Goal: Navigation & Orientation: Find specific page/section

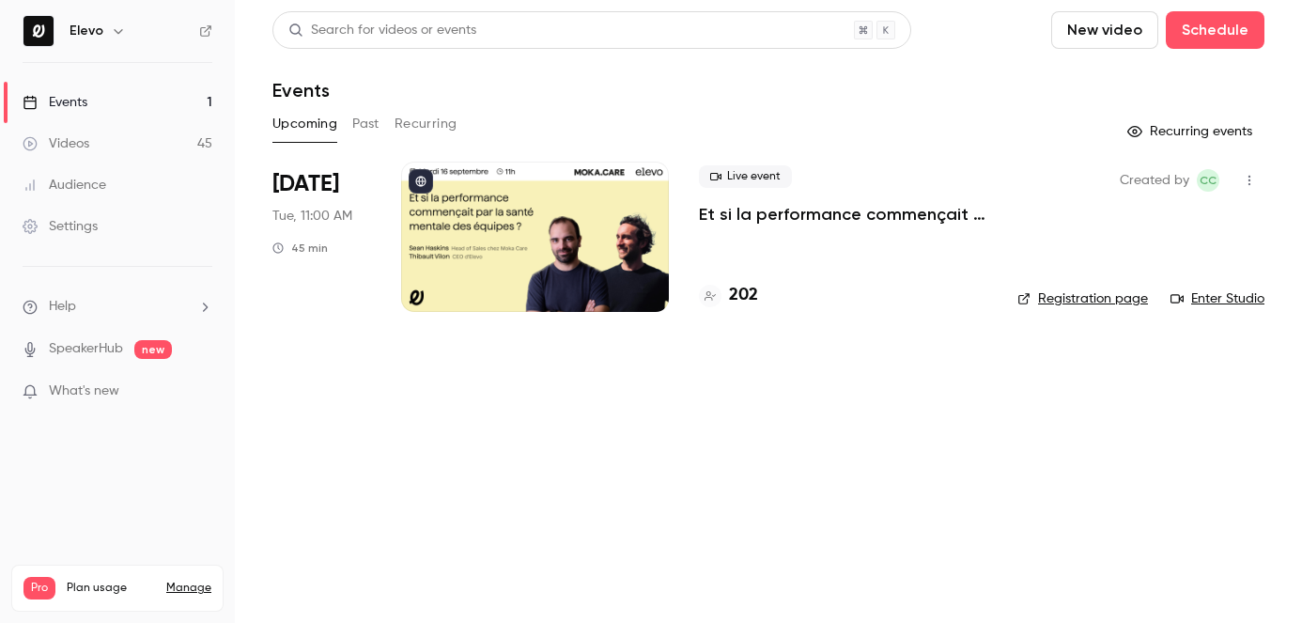
click at [119, 392] on p "What's new" at bounding box center [103, 392] width 160 height 20
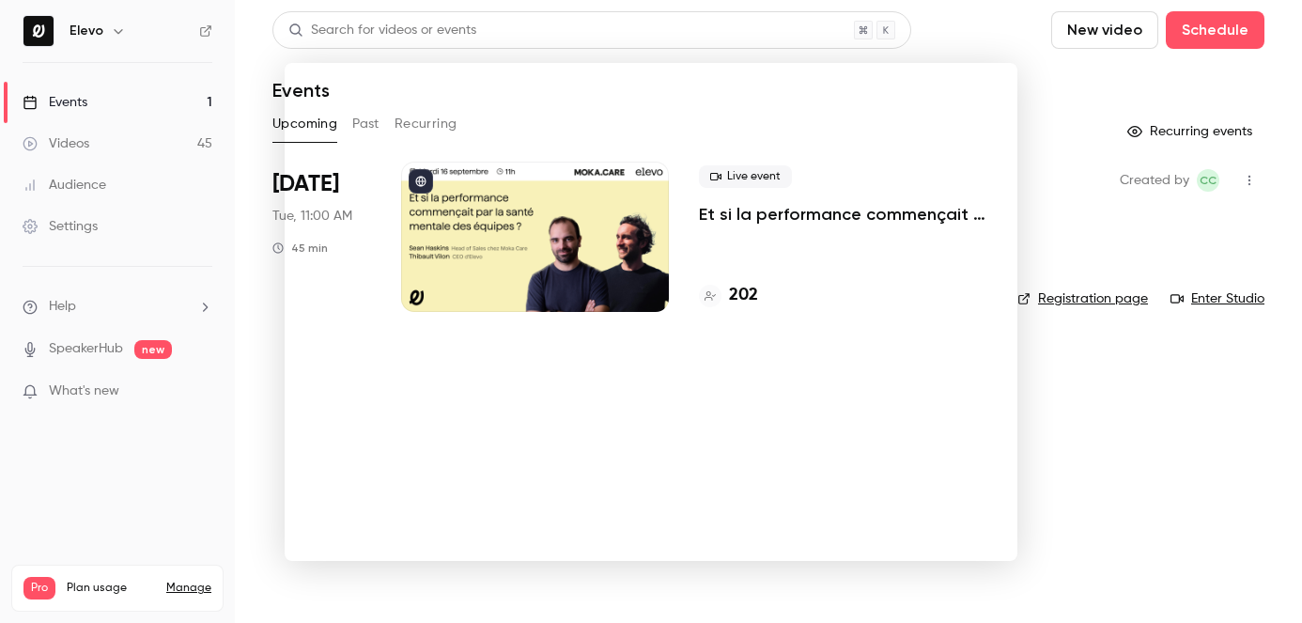
click at [0, 0] on noticeable-lightbox at bounding box center [0, 0] width 0 height 0
click at [1061, 190] on div at bounding box center [651, 311] width 1302 height 623
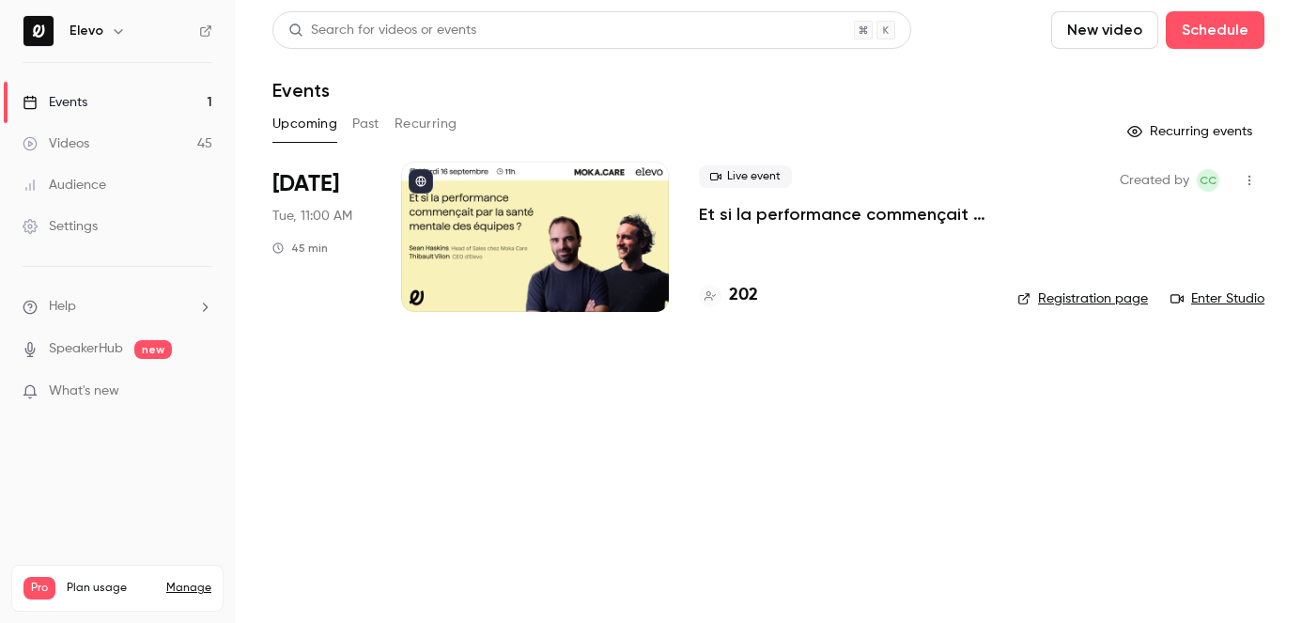
click at [1219, 299] on link "Enter Studio" at bounding box center [1218, 298] width 94 height 19
click at [740, 306] on h4 "202" at bounding box center [743, 295] width 29 height 25
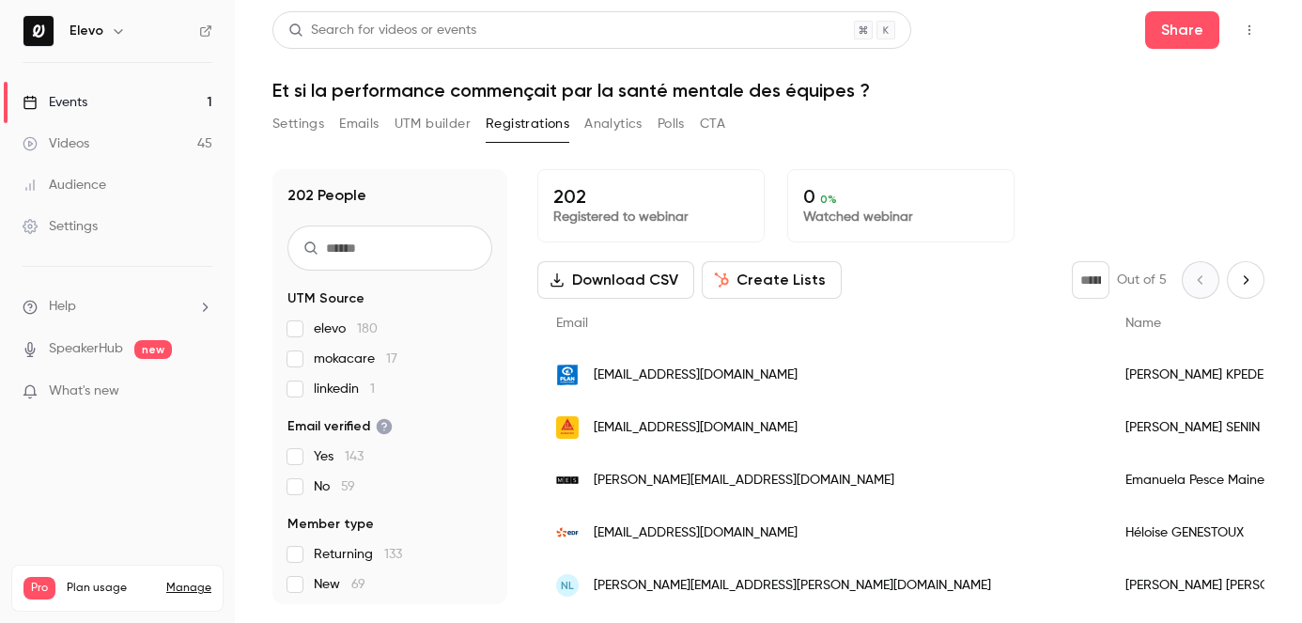
click at [94, 105] on link "Events 1" at bounding box center [117, 102] width 235 height 41
